Goal: Complete application form

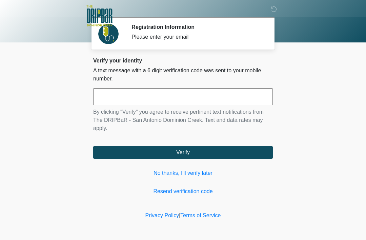
click at [175, 172] on link "No thanks, I'll verify later" at bounding box center [183, 173] width 180 height 8
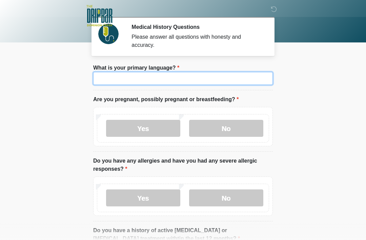
click at [125, 77] on input "What is your primary language?" at bounding box center [183, 78] width 180 height 13
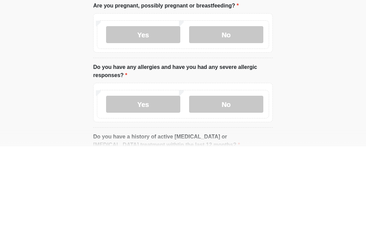
type input "*******"
click at [235, 120] on label "No" at bounding box center [226, 128] width 74 height 17
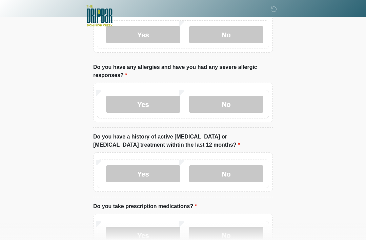
click at [236, 107] on label "No" at bounding box center [226, 104] width 74 height 17
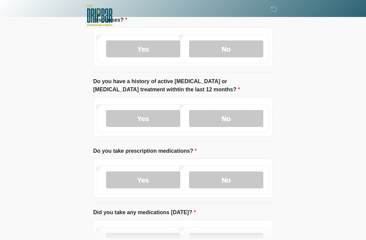
scroll to position [161, 0]
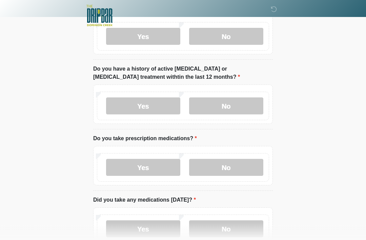
click at [231, 106] on label "No" at bounding box center [226, 106] width 74 height 17
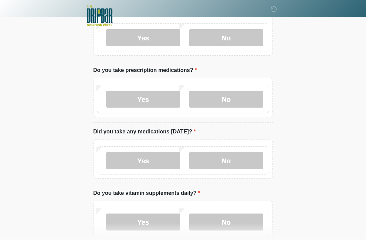
scroll to position [230, 0]
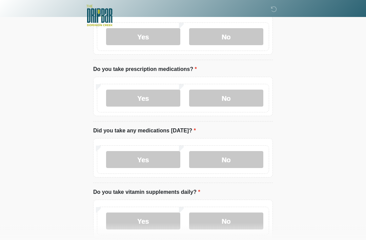
click at [232, 98] on label "No" at bounding box center [226, 98] width 74 height 17
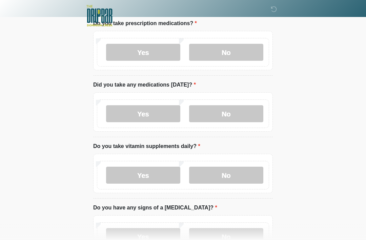
scroll to position [277, 0]
click at [228, 173] on label "No" at bounding box center [226, 174] width 74 height 17
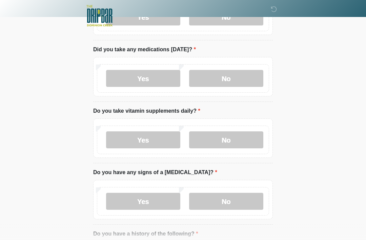
scroll to position [311, 0]
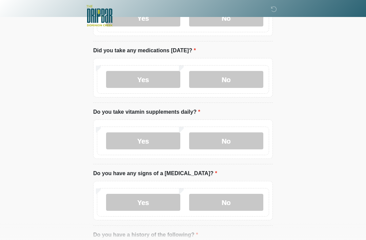
click at [230, 202] on label "No" at bounding box center [226, 202] width 74 height 17
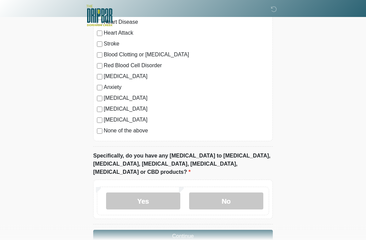
scroll to position [566, 0]
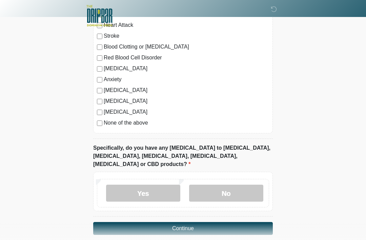
click at [230, 185] on label "No" at bounding box center [226, 193] width 74 height 17
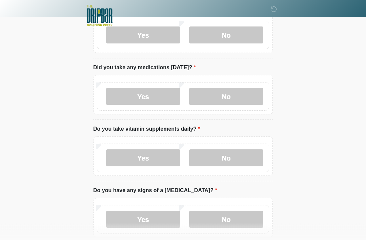
scroll to position [291, 0]
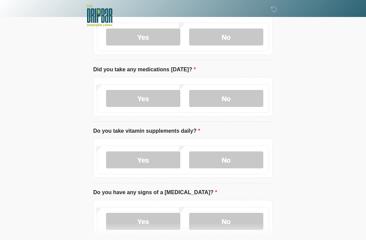
click at [236, 95] on label "No" at bounding box center [226, 98] width 74 height 17
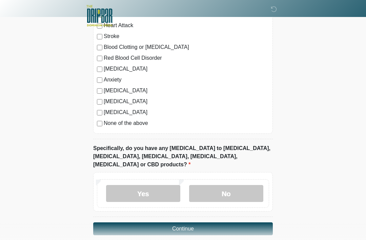
scroll to position [566, 0]
click at [187, 222] on button "Continue" at bounding box center [183, 228] width 180 height 13
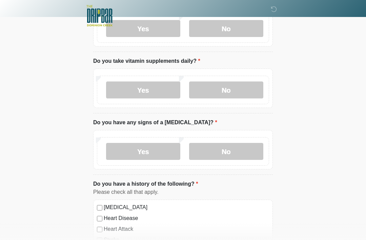
scroll to position [0, 0]
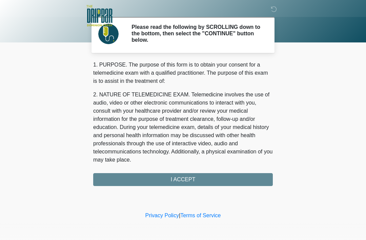
click at [193, 179] on div "1. PURPOSE. The purpose of this form is to obtain your consent for a telemedici…" at bounding box center [183, 123] width 180 height 125
click at [184, 178] on div "1. PURPOSE. The purpose of this form is to obtain your consent for a telemedici…" at bounding box center [183, 123] width 180 height 125
click at [188, 178] on div "1. PURPOSE. The purpose of this form is to obtain your consent for a telemedici…" at bounding box center [183, 123] width 180 height 125
click at [179, 185] on div "1. PURPOSE. The purpose of this form is to obtain your consent for a telemedici…" at bounding box center [183, 123] width 180 height 125
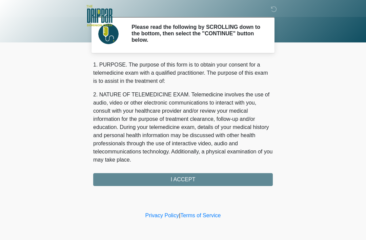
click at [185, 180] on div "1. PURPOSE. The purpose of this form is to obtain your consent for a telemedici…" at bounding box center [183, 123] width 180 height 125
click at [199, 178] on div "1. PURPOSE. The purpose of this form is to obtain your consent for a telemedici…" at bounding box center [183, 123] width 180 height 125
click at [194, 177] on div "1. PURPOSE. The purpose of this form is to obtain your consent for a telemedici…" at bounding box center [183, 123] width 180 height 125
click at [193, 177] on div "1. PURPOSE. The purpose of this form is to obtain your consent for a telemedici…" at bounding box center [183, 123] width 180 height 125
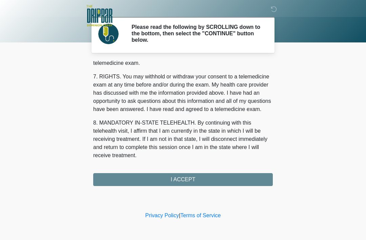
scroll to position [298, 0]
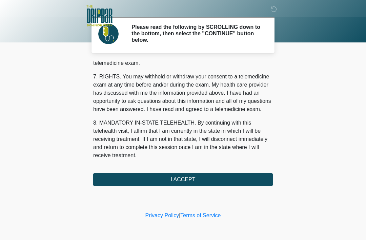
click at [184, 173] on button "I ACCEPT" at bounding box center [183, 179] width 180 height 13
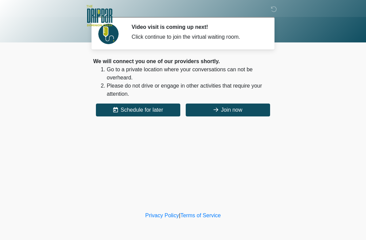
click at [226, 101] on div "We will connect you one of our providers shortly. Go to a private location wher…" at bounding box center [183, 86] width 180 height 59
click at [233, 106] on button "Join now" at bounding box center [228, 109] width 84 height 13
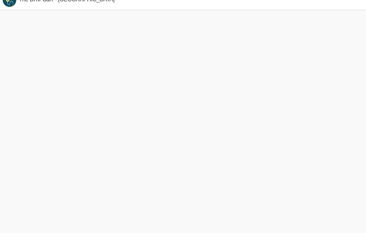
scroll to position [2, 0]
